Goal: Find specific page/section: Find specific page/section

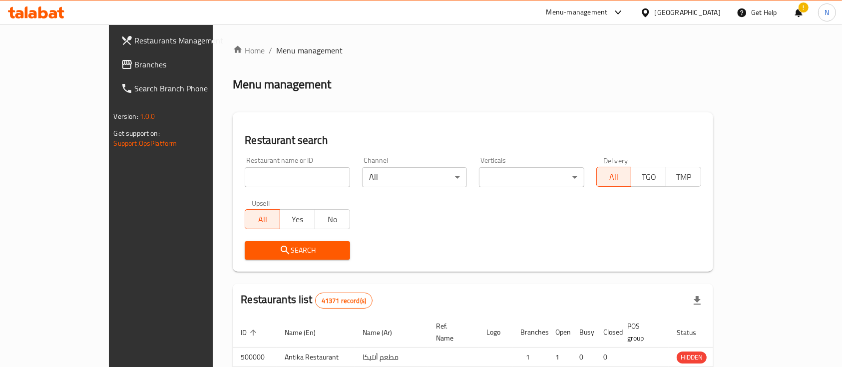
click at [257, 185] on div at bounding box center [421, 183] width 842 height 367
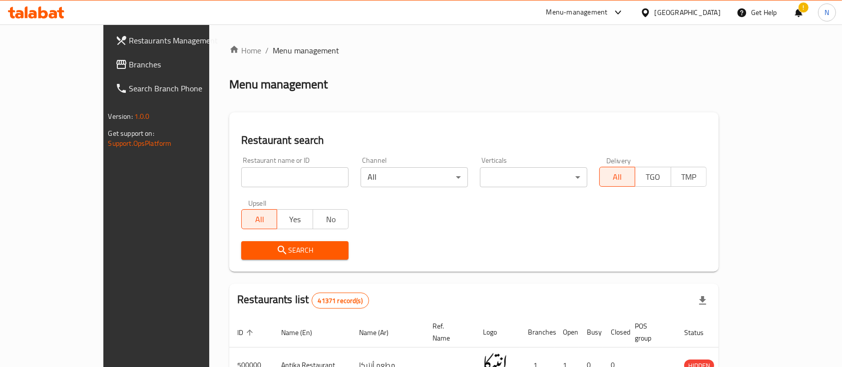
click at [257, 185] on input "search" at bounding box center [294, 177] width 107 height 20
paste input "696166"
type input "696166"
click button "Search" at bounding box center [294, 250] width 107 height 18
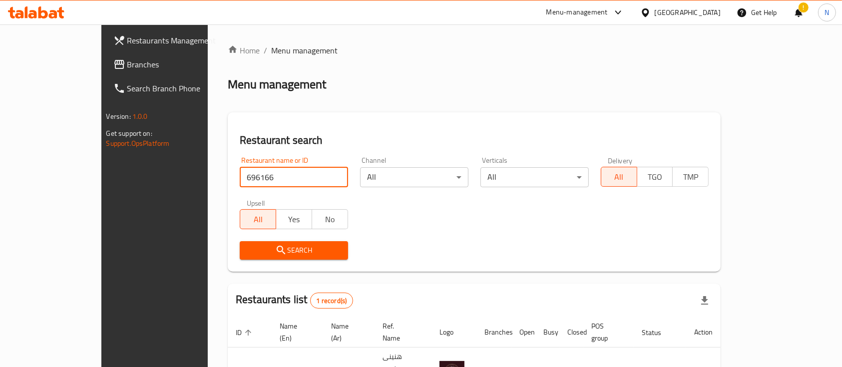
scroll to position [58, 0]
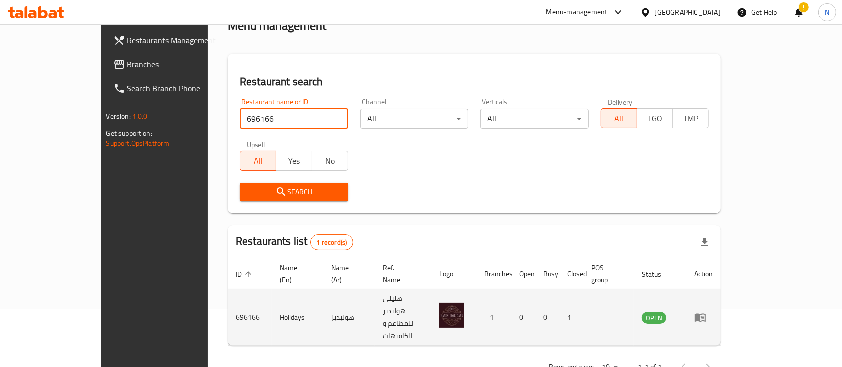
click at [706, 311] on icon "enhanced table" at bounding box center [700, 317] width 12 height 12
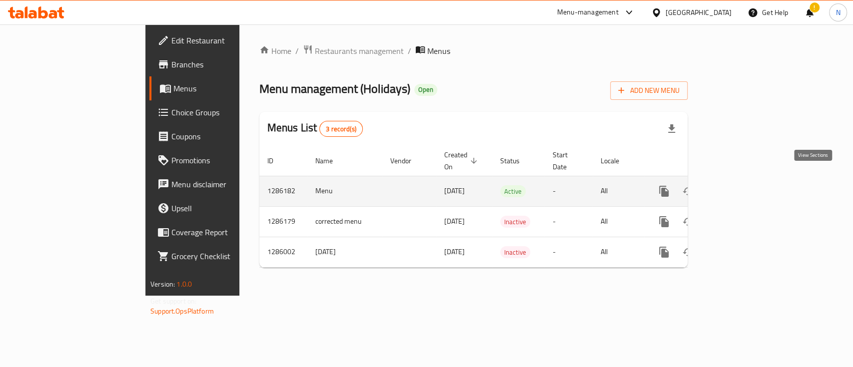
click at [742, 185] on icon "enhanced table" at bounding box center [736, 191] width 12 height 12
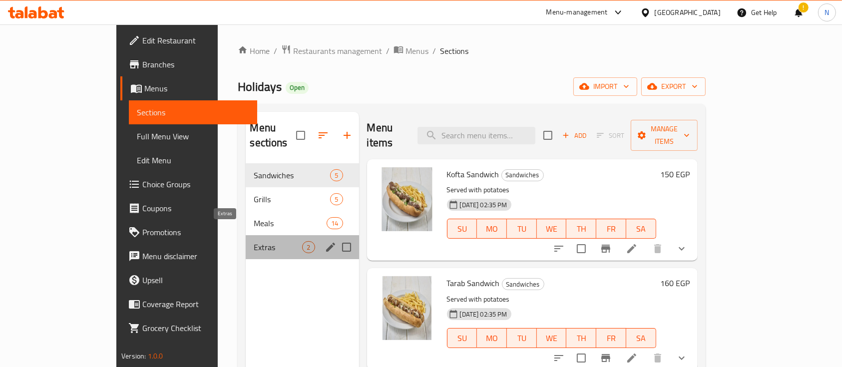
click at [254, 241] on span "Extras" at bounding box center [278, 247] width 48 height 12
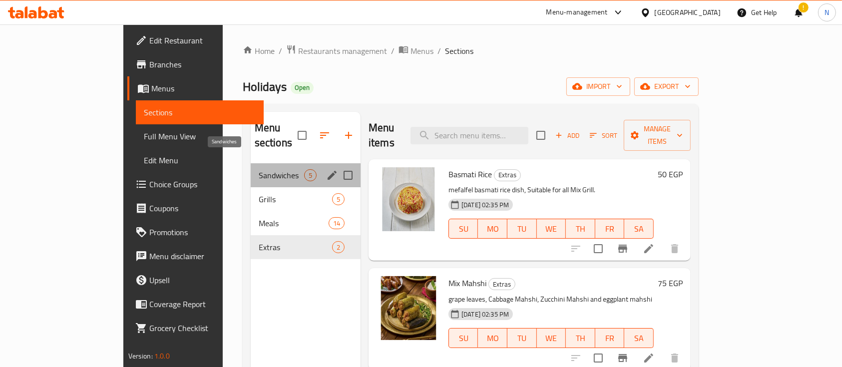
click at [259, 169] on span "Sandwiches" at bounding box center [281, 175] width 45 height 12
